Goal: Answer question/provide support: Share knowledge or assist other users

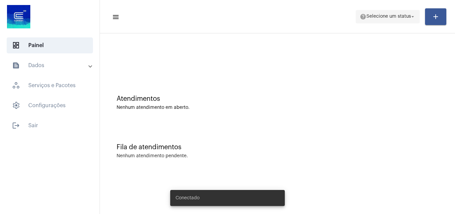
click at [403, 17] on span "Selecione um status" at bounding box center [389, 16] width 45 height 5
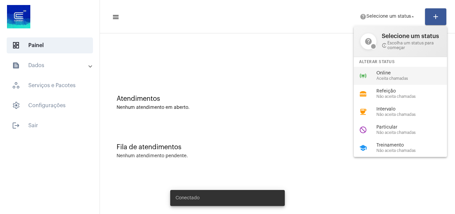
click at [386, 70] on div "online_prediction Online Aceita chamadas" at bounding box center [406, 76] width 104 height 18
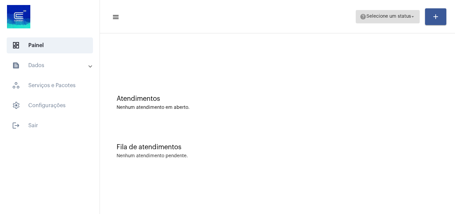
click at [379, 10] on button "help Selecione um status arrow_drop_down" at bounding box center [388, 16] width 64 height 13
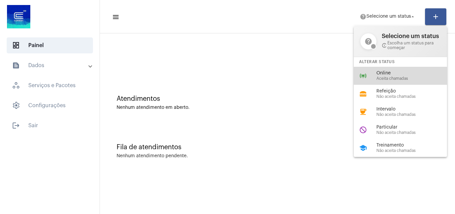
click at [398, 76] on div "Online Aceita chamadas" at bounding box center [415, 76] width 76 height 10
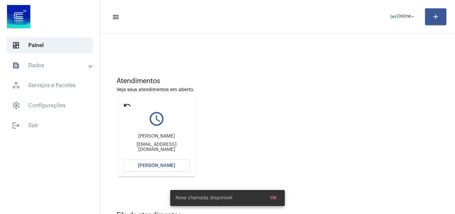
scroll to position [47, 0]
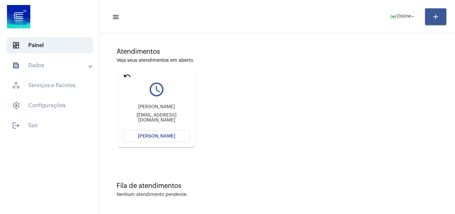
click at [159, 136] on span "[PERSON_NAME]" at bounding box center [156, 136] width 37 height 5
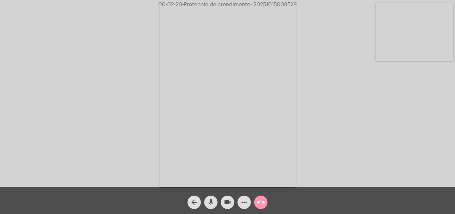
click at [121, 47] on div "Acessando Câmera e Microfone..." at bounding box center [228, 95] width 454 height 187
click at [231, 205] on mat-icon "videocam" at bounding box center [228, 202] width 8 height 8
click at [219, 204] on div "mic" at bounding box center [211, 200] width 17 height 17
click at [209, 203] on mat-icon "mic_off" at bounding box center [211, 202] width 8 height 8
click at [221, 203] on button "videocam_off" at bounding box center [227, 201] width 13 height 13
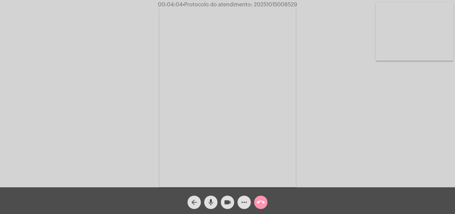
click at [229, 204] on mat-icon "videocam" at bounding box center [228, 202] width 8 height 8
click at [213, 208] on span "mic" at bounding box center [211, 201] width 8 height 13
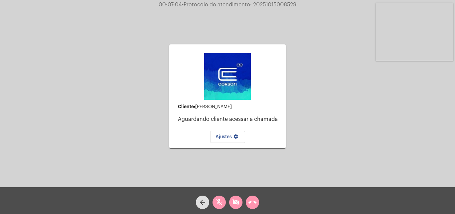
click at [222, 198] on mat-icon "mic_off" at bounding box center [219, 202] width 8 height 8
click at [238, 202] on mat-icon "videocam_off" at bounding box center [236, 202] width 8 height 8
click at [246, 200] on button "call_end" at bounding box center [252, 201] width 13 height 13
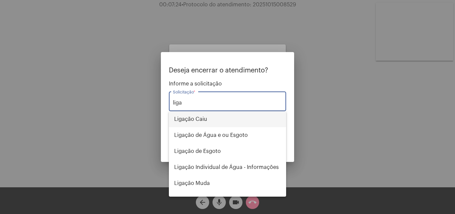
click at [225, 117] on span "Ligação Caiu" at bounding box center [227, 119] width 107 height 16
type input "Ligação Caiu"
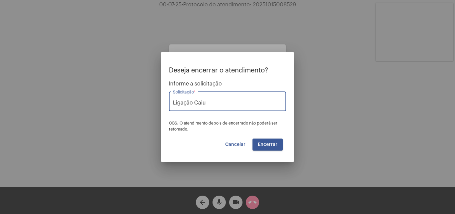
click at [275, 145] on span "Encerrar" at bounding box center [268, 144] width 20 height 5
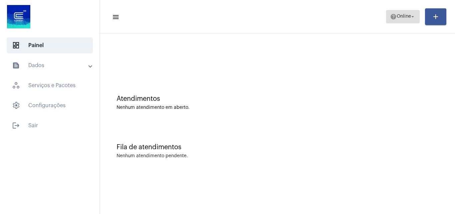
click at [408, 20] on span "help Online arrow_drop_down" at bounding box center [403, 16] width 26 height 12
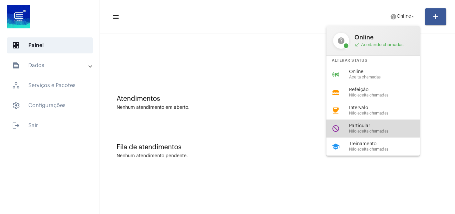
click at [369, 121] on div "do_not_disturb Particular Não aceita chamadas" at bounding box center [379, 128] width 104 height 18
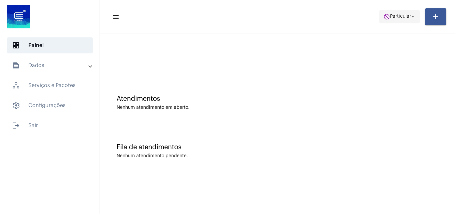
click at [410, 13] on span "do_not_disturb Particular arrow_drop_down" at bounding box center [400, 16] width 32 height 12
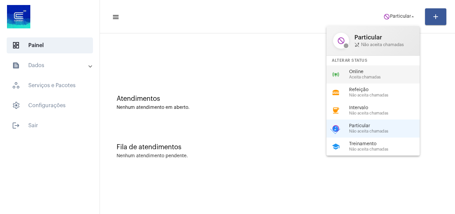
click at [352, 68] on div "online_prediction Online Aceita chamadas" at bounding box center [379, 74] width 104 height 18
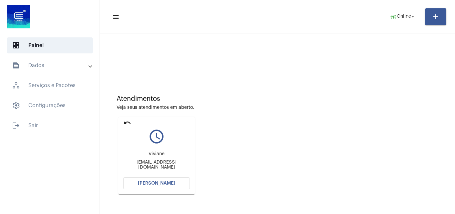
click at [167, 181] on span "[PERSON_NAME]" at bounding box center [156, 183] width 37 height 5
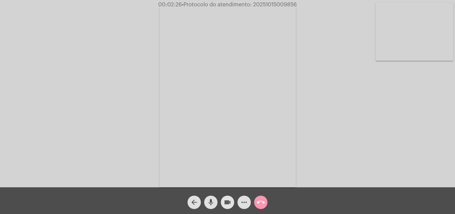
click at [230, 199] on mat-icon "videocam" at bounding box center [228, 202] width 8 height 8
click at [213, 201] on mat-icon "mic" at bounding box center [211, 202] width 8 height 8
click at [214, 200] on mat-icon "mic_off" at bounding box center [211, 202] width 8 height 8
click at [229, 200] on mat-icon "videocam_off" at bounding box center [228, 202] width 8 height 8
click at [215, 206] on button "mic" at bounding box center [210, 201] width 13 height 13
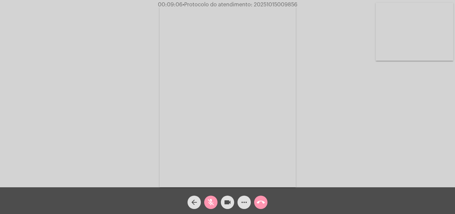
click at [232, 201] on button "videocam" at bounding box center [227, 201] width 13 height 13
click at [205, 202] on button "mic_off" at bounding box center [210, 201] width 13 height 13
click at [225, 202] on mat-icon "videocam_off" at bounding box center [228, 202] width 8 height 8
click at [209, 205] on mat-icon "mic" at bounding box center [211, 202] width 8 height 8
click at [222, 207] on div "videocam" at bounding box center [227, 200] width 17 height 17
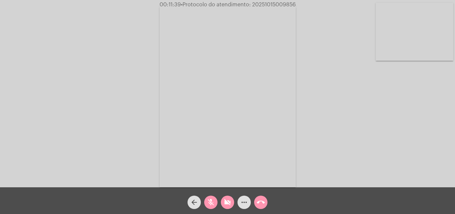
click at [258, 201] on mat-icon "call_end" at bounding box center [261, 202] width 8 height 8
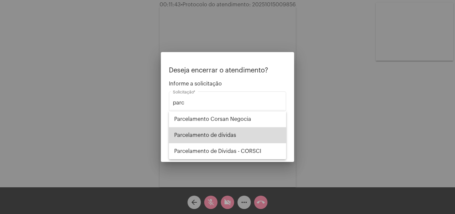
click at [190, 137] on span "Parcelamento de dívidas" at bounding box center [227, 135] width 107 height 16
type input "Parcelamento de dívidas"
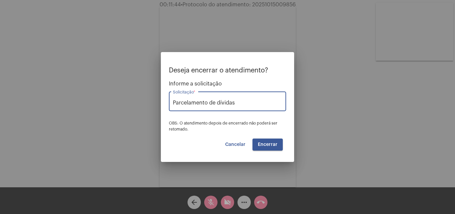
click at [263, 135] on div "Deseja encerrar o atendimento? Informe a solicitação Parcelamento de dívidas So…" at bounding box center [227, 109] width 117 height 84
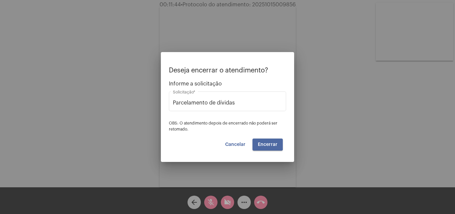
click at [265, 142] on span "Encerrar" at bounding box center [268, 144] width 20 height 5
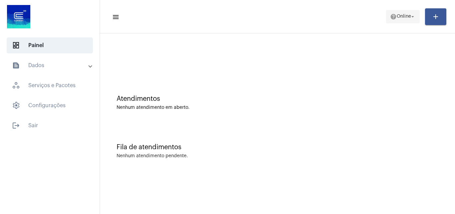
click at [397, 17] on span "Online" at bounding box center [404, 16] width 14 height 5
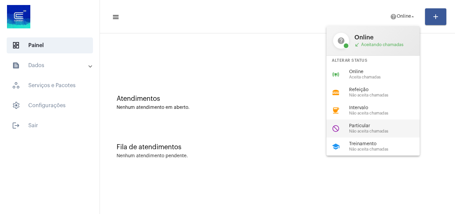
click at [367, 122] on div "do_not_disturb Particular Não aceita chamadas" at bounding box center [379, 128] width 104 height 18
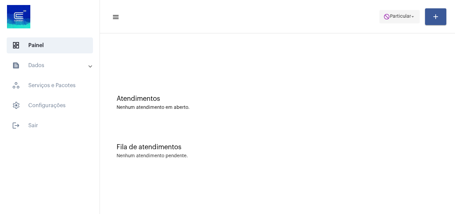
click at [405, 10] on button "do_not_disturb Particular arrow_drop_down" at bounding box center [400, 16] width 40 height 13
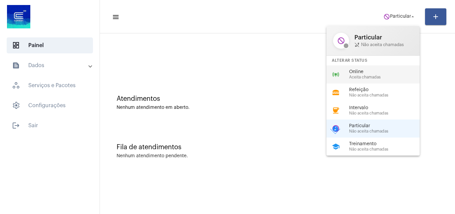
click at [382, 81] on div "online_prediction Online Aceita chamadas" at bounding box center [379, 74] width 104 height 18
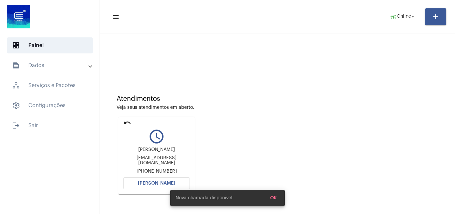
click at [159, 186] on button "[PERSON_NAME]" at bounding box center [156, 183] width 67 height 12
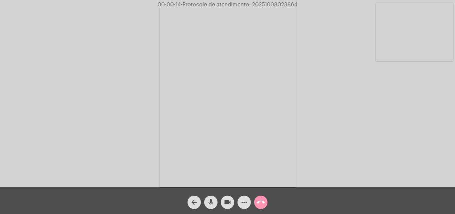
click at [303, 22] on div "Acessando Câmera e Microfone..." at bounding box center [228, 95] width 454 height 187
click at [228, 207] on span "videocam" at bounding box center [228, 201] width 8 height 13
click at [214, 204] on mat-icon "mic" at bounding box center [211, 202] width 8 height 8
click at [229, 200] on mat-icon "videocam_off" at bounding box center [228, 202] width 8 height 8
click at [217, 203] on button "mic_off" at bounding box center [210, 201] width 13 height 13
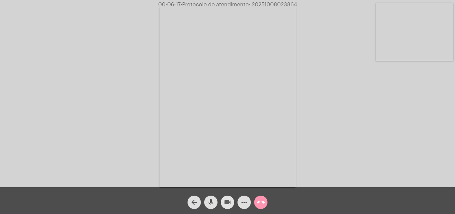
drag, startPoint x: 228, startPoint y: 200, endPoint x: 215, endPoint y: 204, distance: 14.1
click at [228, 201] on mat-icon "videocam" at bounding box center [228, 202] width 8 height 8
click at [215, 204] on mat-icon "mic" at bounding box center [211, 202] width 8 height 8
click at [228, 204] on mat-icon "videocam_off" at bounding box center [228, 202] width 8 height 8
click at [213, 204] on mat-icon "mic_off" at bounding box center [211, 202] width 8 height 8
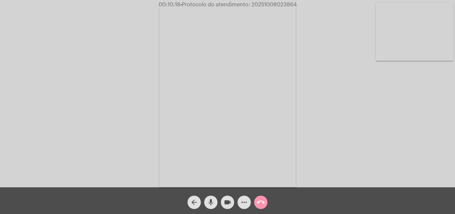
click at [212, 204] on mat-icon "mic" at bounding box center [211, 202] width 8 height 8
click at [225, 207] on span "videocam" at bounding box center [228, 201] width 8 height 13
click at [262, 201] on mat-icon "call_end" at bounding box center [261, 202] width 8 height 8
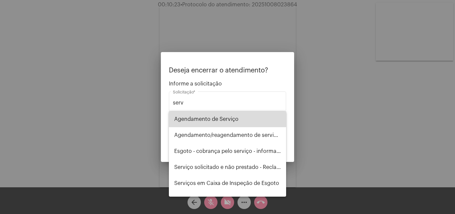
click at [236, 118] on span "Agendamento de Serviço" at bounding box center [227, 119] width 107 height 16
type input "Agendamento de Serviço"
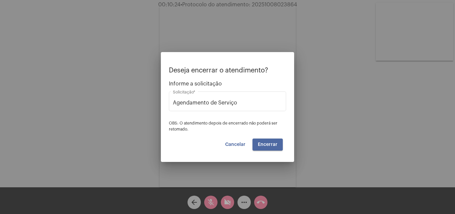
click at [264, 141] on button "Encerrar" at bounding box center [268, 144] width 30 height 12
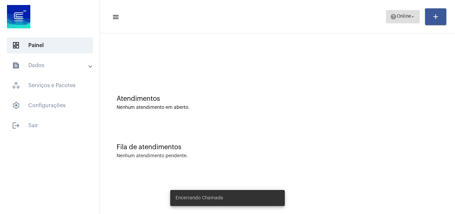
click at [396, 12] on span "help Online arrow_drop_down" at bounding box center [403, 16] width 26 height 12
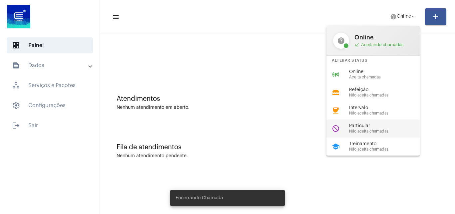
click at [362, 127] on span "Particular" at bounding box center [387, 125] width 76 height 5
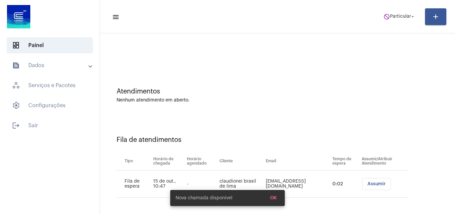
scroll to position [9, 0]
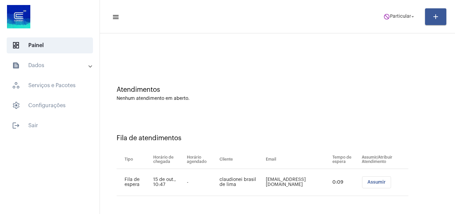
click at [372, 185] on button "Assumir" at bounding box center [376, 182] width 29 height 12
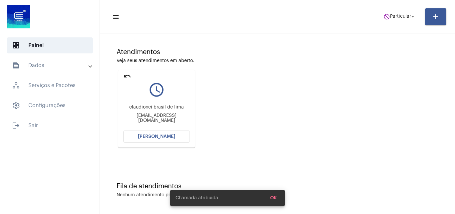
scroll to position [47, 0]
click at [155, 133] on button "[PERSON_NAME]" at bounding box center [156, 136] width 67 height 12
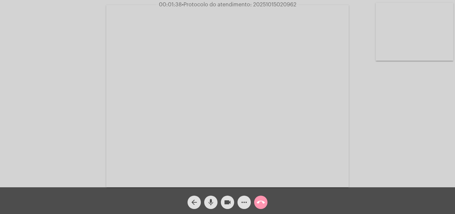
click at [223, 199] on button "videocam" at bounding box center [227, 201] width 13 height 13
click at [218, 199] on div "mic" at bounding box center [211, 200] width 17 height 17
click at [235, 204] on div "videocam_off" at bounding box center [227, 200] width 17 height 17
click at [217, 202] on button "mic_off" at bounding box center [210, 201] width 13 height 13
click at [245, 204] on mat-icon "more_horiz" at bounding box center [244, 202] width 8 height 8
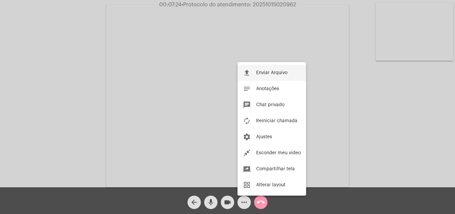
click at [268, 76] on button "file_upload Enviar Arquivo" at bounding box center [272, 73] width 69 height 16
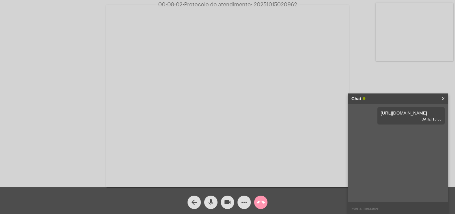
click at [444, 100] on link "X" at bounding box center [443, 99] width 3 height 10
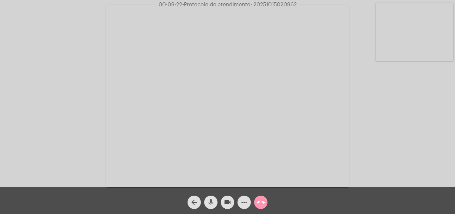
click at [212, 201] on mat-icon "mic" at bounding box center [211, 202] width 8 height 8
click at [225, 204] on mat-icon "videocam" at bounding box center [228, 202] width 8 height 8
click at [258, 204] on mat-icon "call_end" at bounding box center [261, 202] width 8 height 8
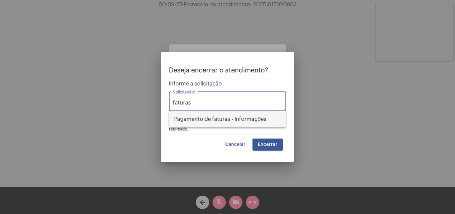
click at [226, 124] on span "Pagamento de faturas - Informações" at bounding box center [227, 119] width 107 height 16
type input "Pagamento de faturas - Informações"
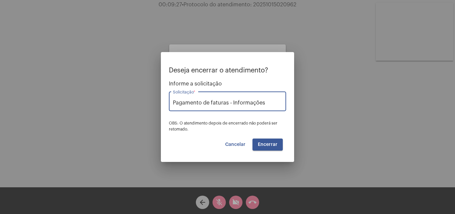
click at [260, 141] on button "Encerrar" at bounding box center [268, 144] width 30 height 12
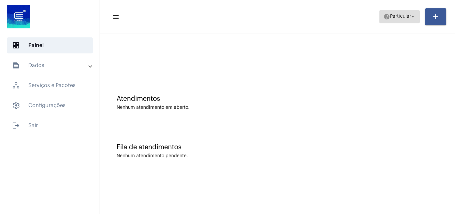
click at [392, 19] on span "Particular" at bounding box center [400, 16] width 21 height 5
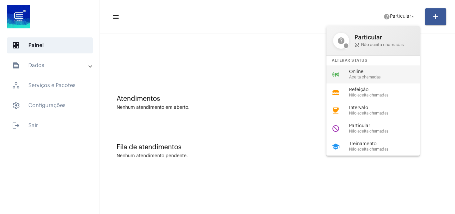
click at [377, 80] on div "online_prediction Online Aceita chamadas" at bounding box center [379, 74] width 104 height 18
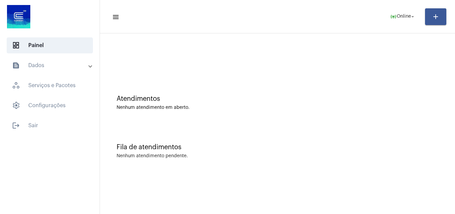
click at [27, 73] on mat-expansion-panel-header "text_snippet_outlined Dados" at bounding box center [52, 65] width 96 height 16
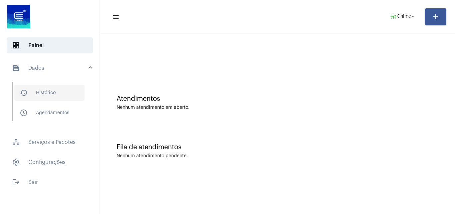
click at [46, 94] on span "history_outlined Histórico" at bounding box center [49, 93] width 70 height 16
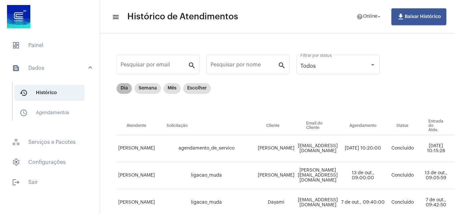
click at [126, 88] on mat-chip "Dia" at bounding box center [124, 88] width 15 height 11
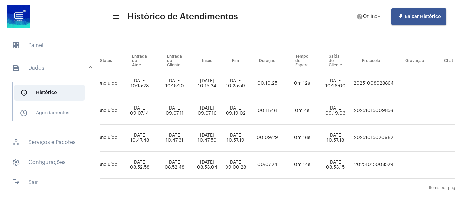
scroll to position [70, 319]
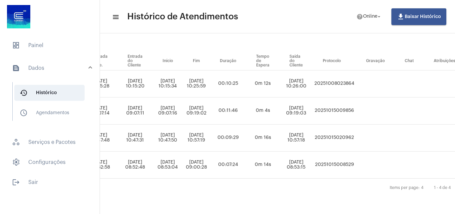
click at [356, 74] on td "20251008023864" at bounding box center [334, 83] width 43 height 27
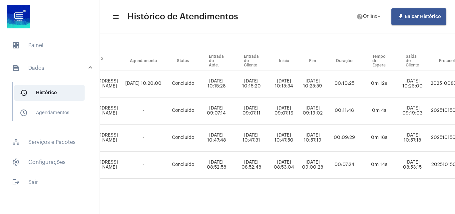
scroll to position [70, 402]
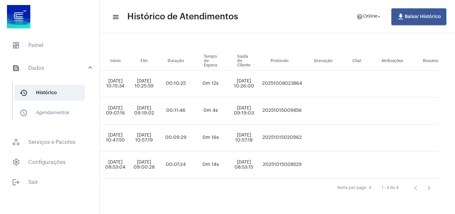
click at [276, 80] on td "20251008023864" at bounding box center [282, 83] width 43 height 27
copy td "20251008023864"
click at [35, 55] on mat-list "dashboard Painel text_snippet_outlined Dados history_outlined Histórico schedul…" at bounding box center [50, 112] width 100 height 155
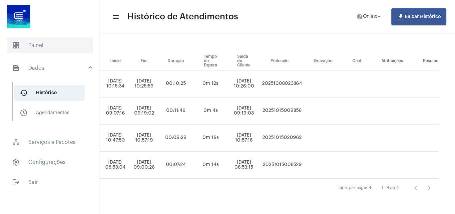
click at [35, 53] on span "dashboard Painel" at bounding box center [50, 45] width 86 height 16
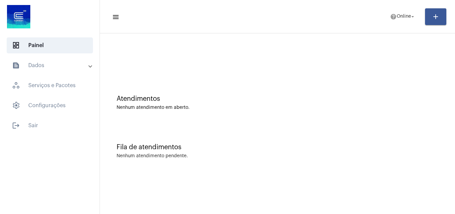
click at [383, 23] on mat-toolbar-row "menu help Online arrow_drop_down add" at bounding box center [277, 16] width 355 height 21
click at [400, 21] on span "help Online arrow_drop_down" at bounding box center [403, 16] width 26 height 12
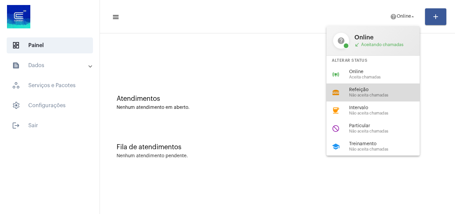
click at [369, 95] on span "Não aceita chamadas" at bounding box center [387, 95] width 76 height 4
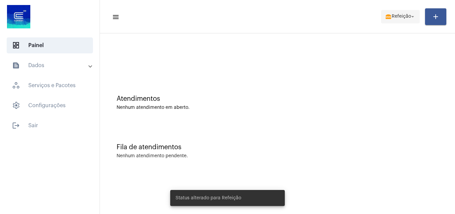
click at [418, 13] on button "lunch_dining Refeição arrow_drop_down" at bounding box center [400, 16] width 39 height 13
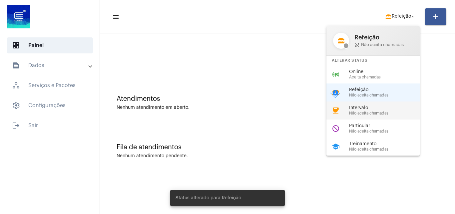
click at [354, 111] on span "Não aceita chamadas" at bounding box center [387, 113] width 76 height 4
